Goal: Transaction & Acquisition: Obtain resource

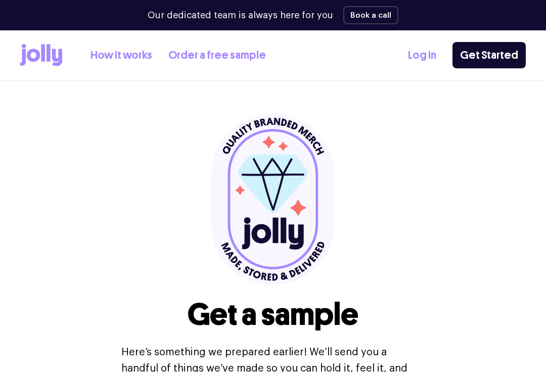
select select
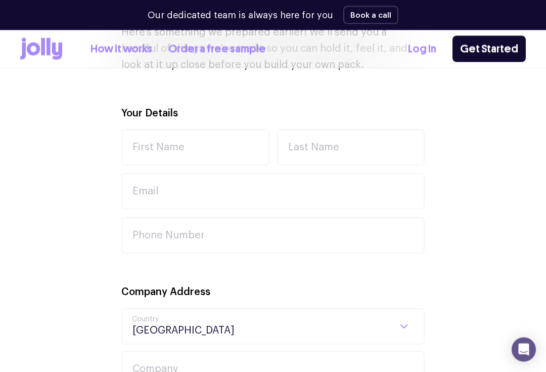
scroll to position [288, 0]
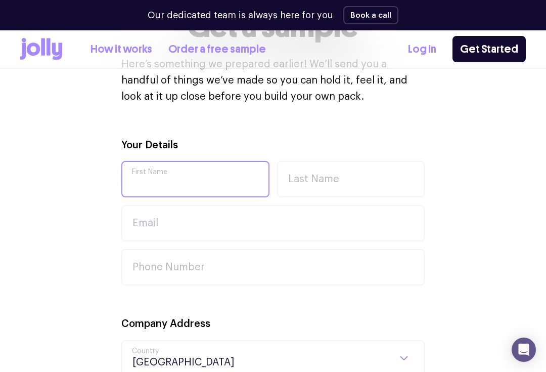
click at [151, 185] on input "First Name" at bounding box center [195, 179] width 148 height 36
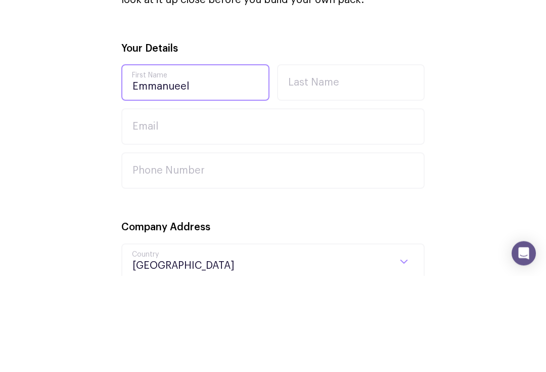
type input "Emmanueel"
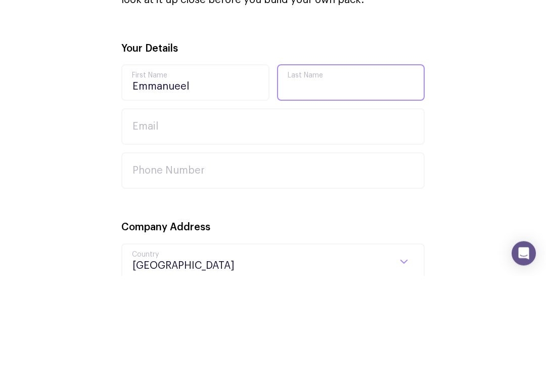
click at [382, 161] on input "Last Name" at bounding box center [351, 179] width 148 height 36
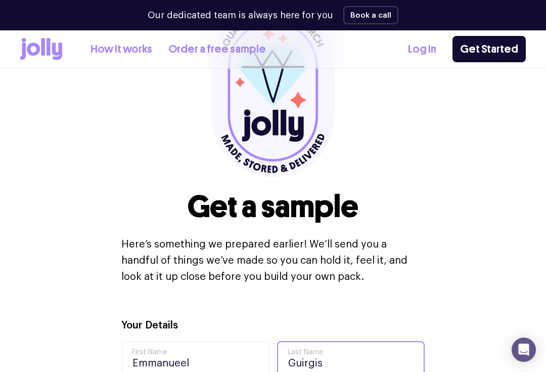
scroll to position [28, 0]
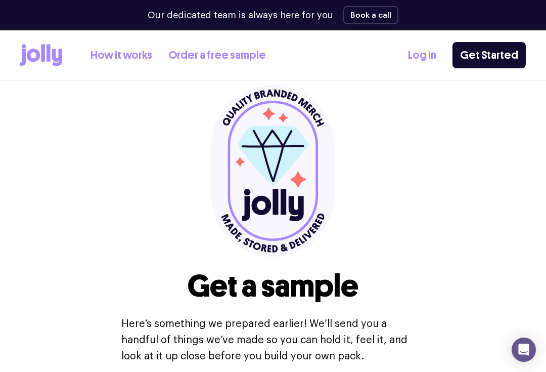
type input "Guirgis"
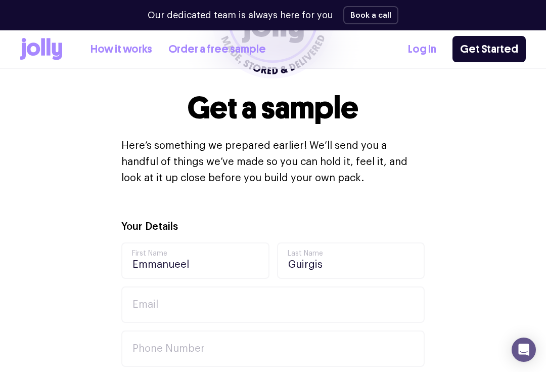
scroll to position [235, 0]
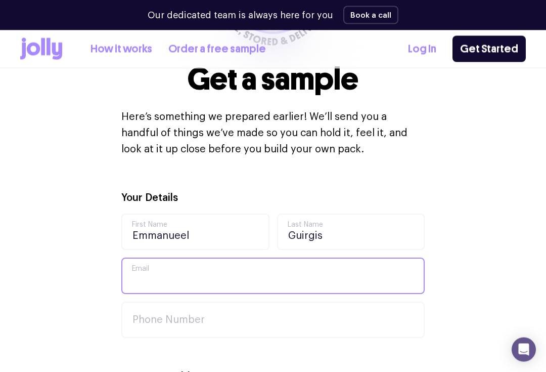
click at [367, 265] on input "Email" at bounding box center [272, 276] width 303 height 36
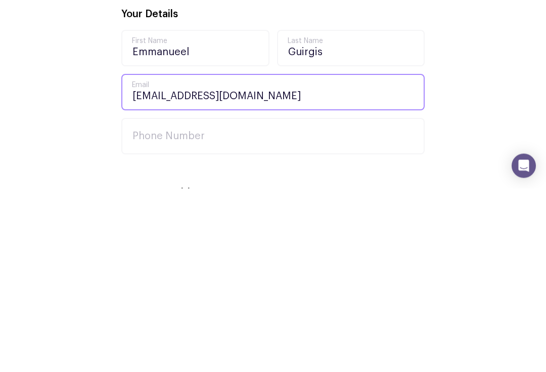
type input "[EMAIL_ADDRESS][DOMAIN_NAME]"
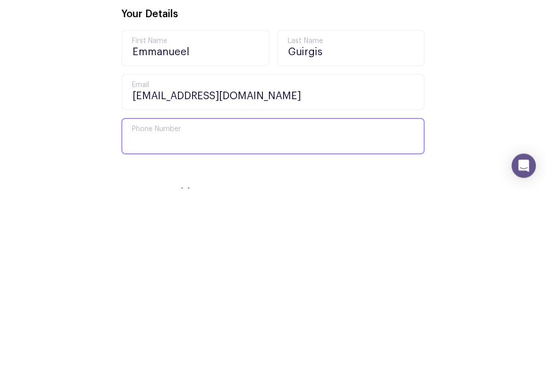
click at [160, 302] on input "Phone Number" at bounding box center [272, 320] width 303 height 36
type input "0466855505"
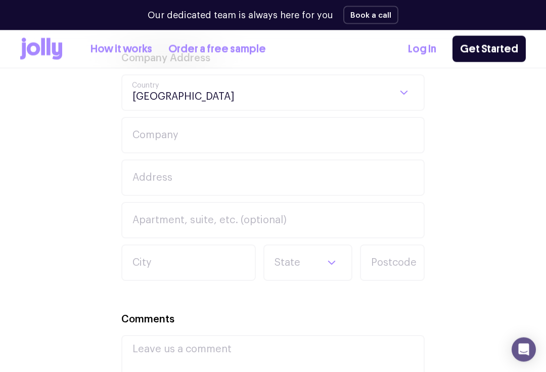
scroll to position [513, 0]
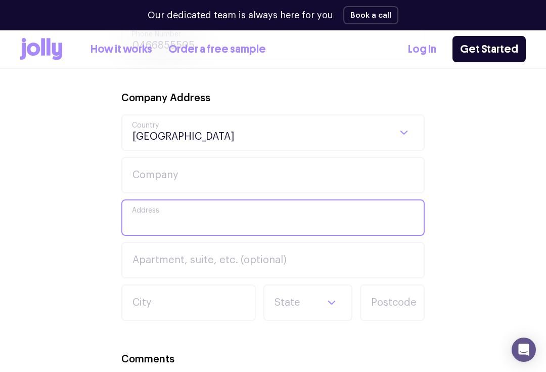
click at [141, 222] on input "Address" at bounding box center [272, 217] width 303 height 36
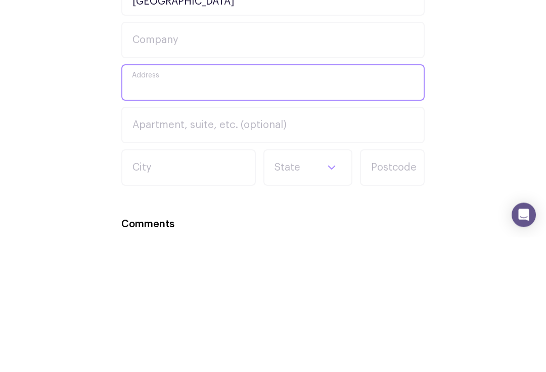
type input "[STREET_ADDRESS]"
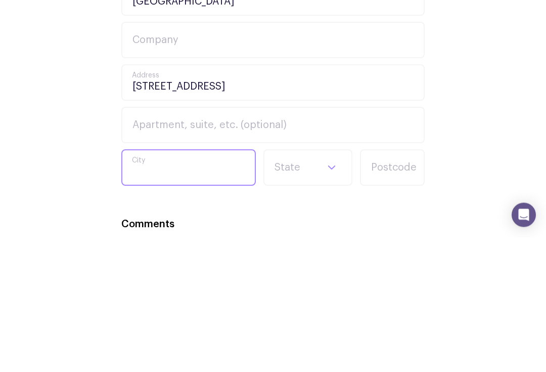
type input "Rowville"
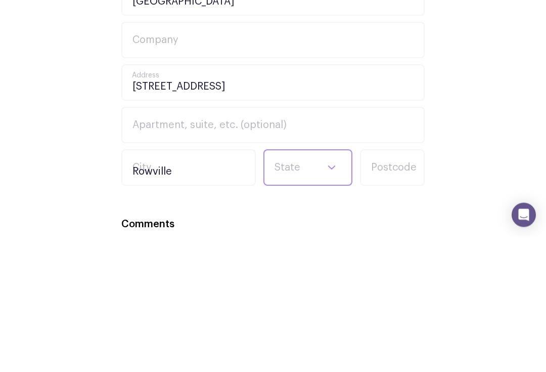
select select "VIC"
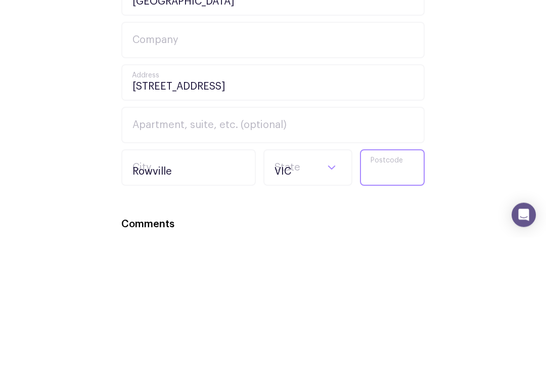
type input "3178"
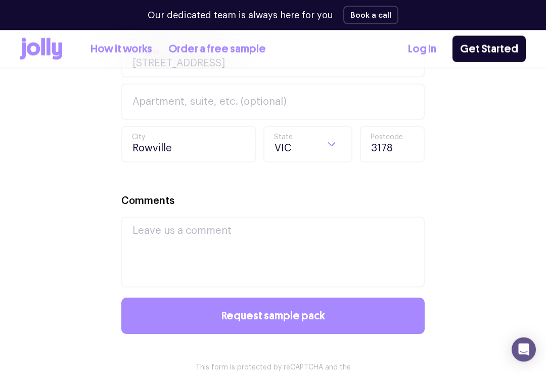
click at [161, 312] on button "Request sample pack" at bounding box center [272, 316] width 303 height 36
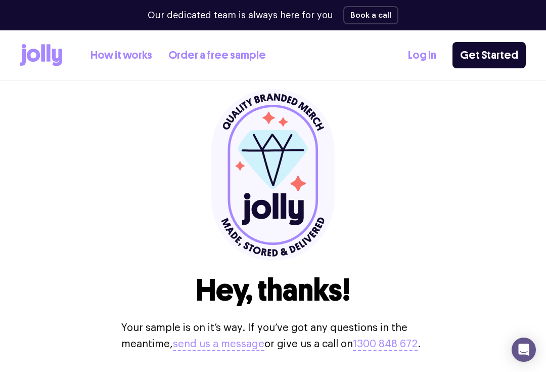
scroll to position [0, 0]
